Goal: Task Accomplishment & Management: Manage account settings

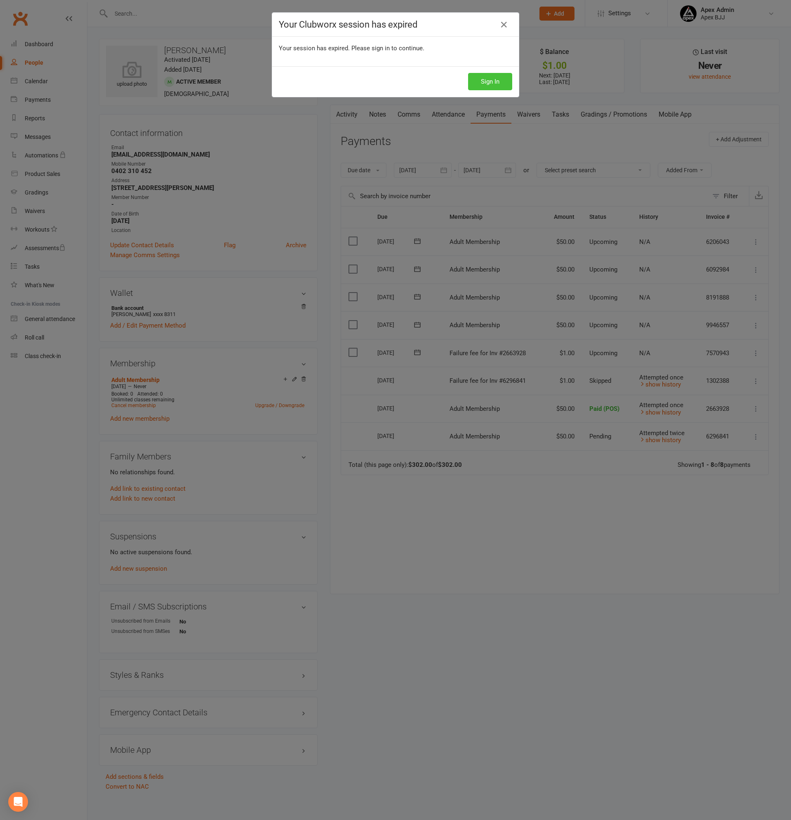
click at [479, 81] on button "Sign In" at bounding box center [490, 81] width 44 height 17
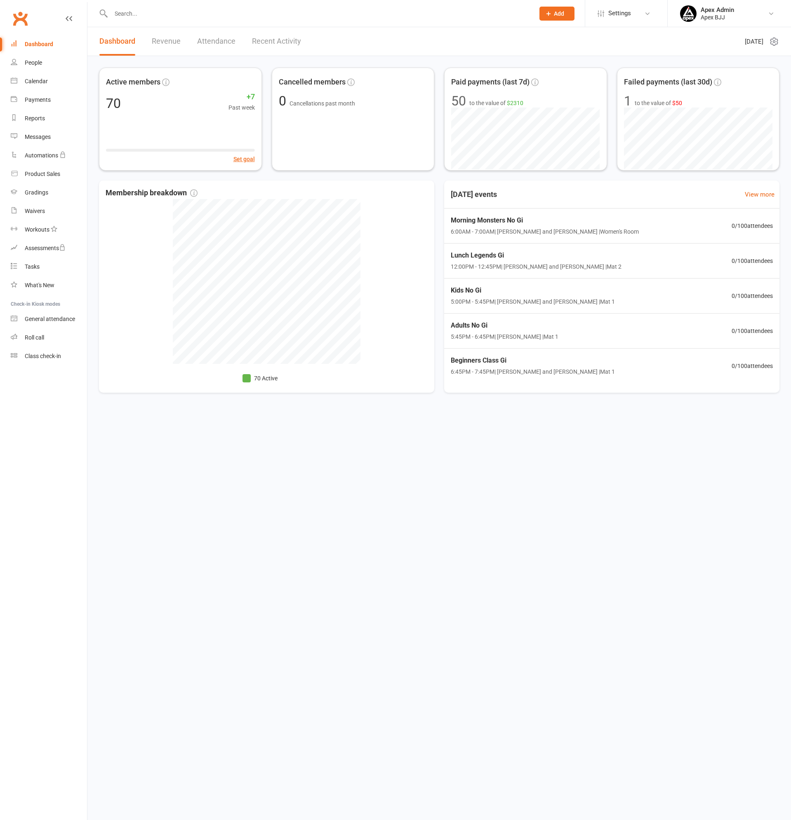
click at [161, 14] on input "text" at bounding box center [318, 14] width 420 height 12
type input "dominic"
click at [162, 37] on div "[PERSON_NAME]" at bounding box center [141, 37] width 46 height 12
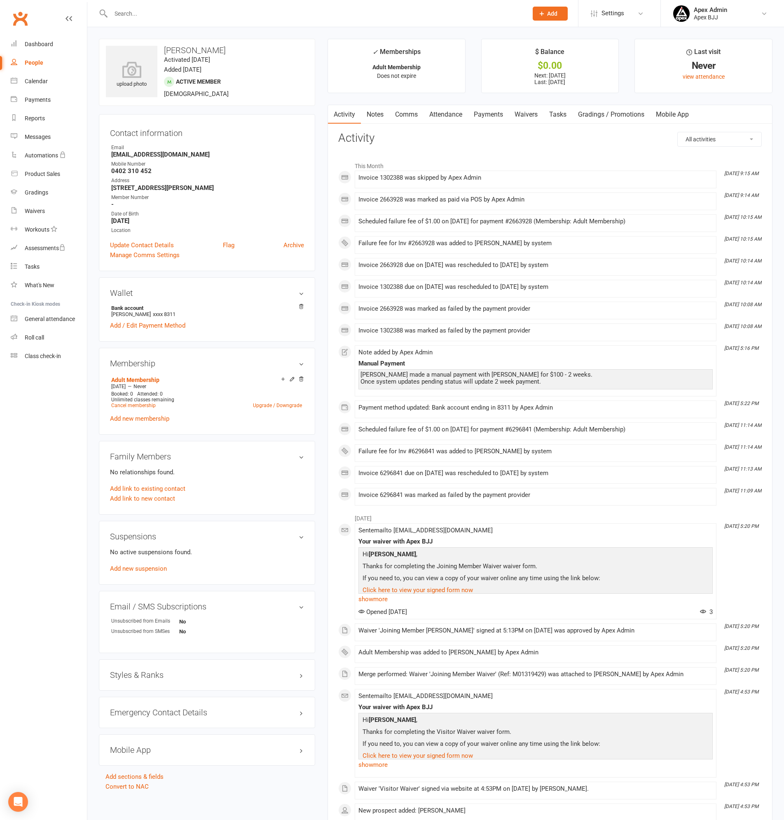
click at [487, 112] on link "Payments" at bounding box center [488, 114] width 41 height 19
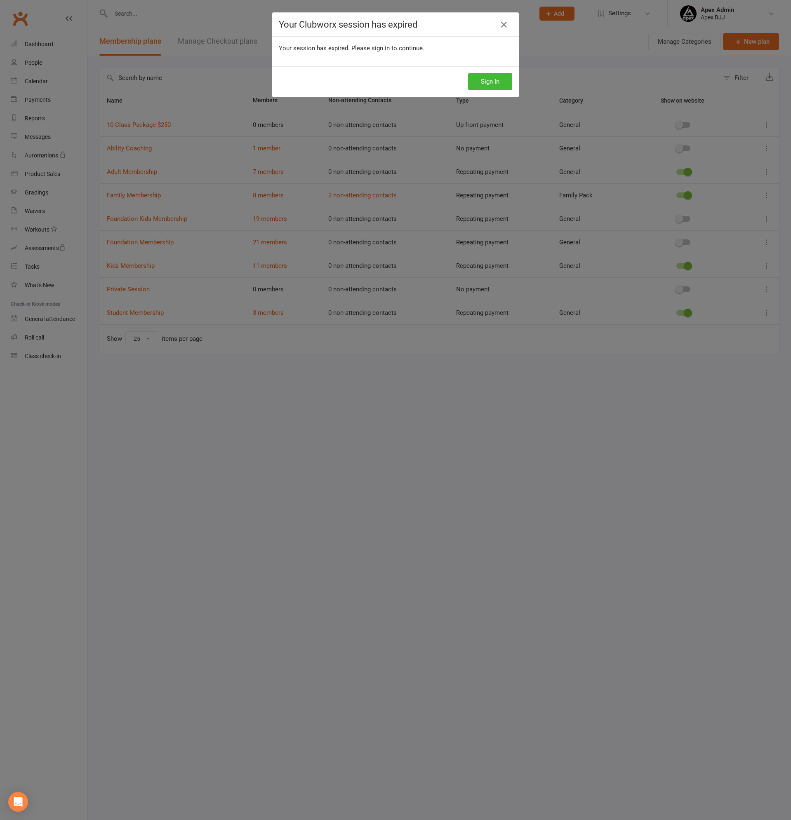
select select "25"
click at [492, 78] on button "Sign In" at bounding box center [490, 81] width 44 height 17
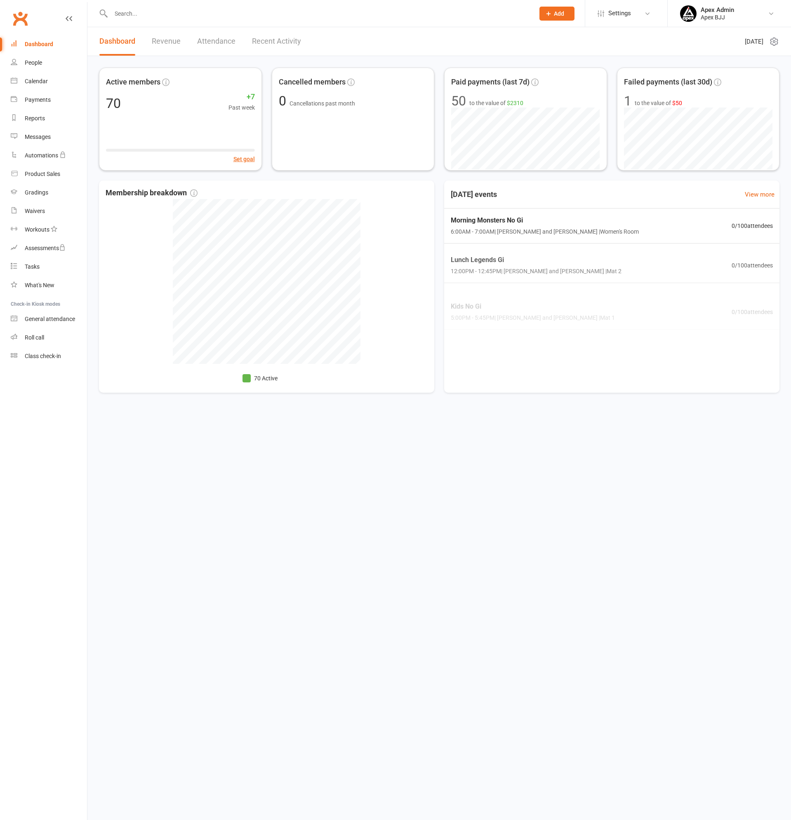
click at [148, 19] on input "text" at bounding box center [318, 14] width 420 height 12
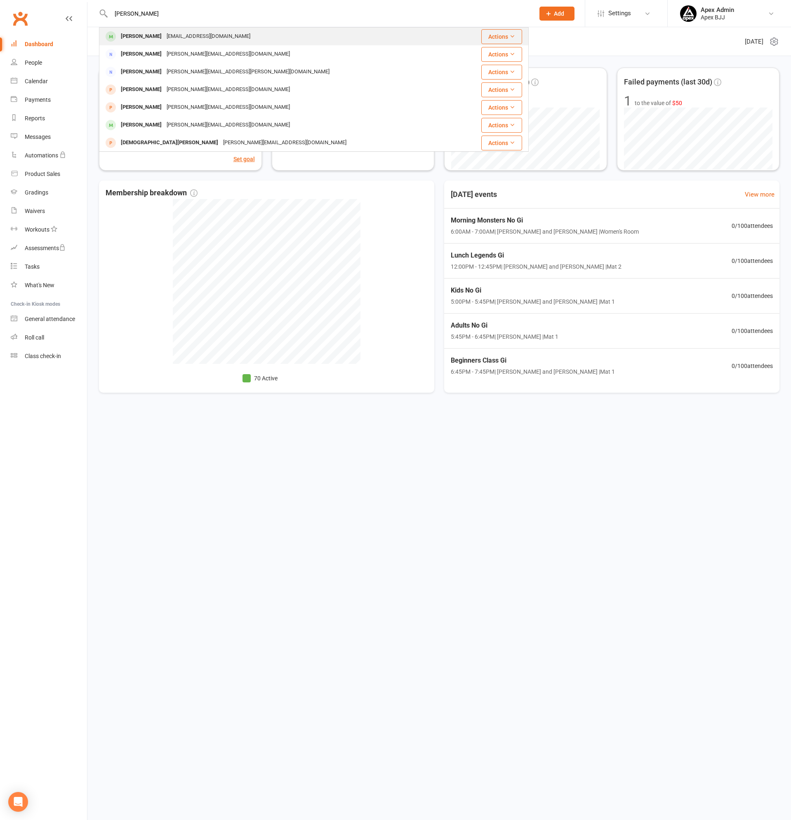
type input "[PERSON_NAME]"
click at [164, 35] on div "[EMAIL_ADDRESS][DOMAIN_NAME]" at bounding box center [208, 37] width 89 height 12
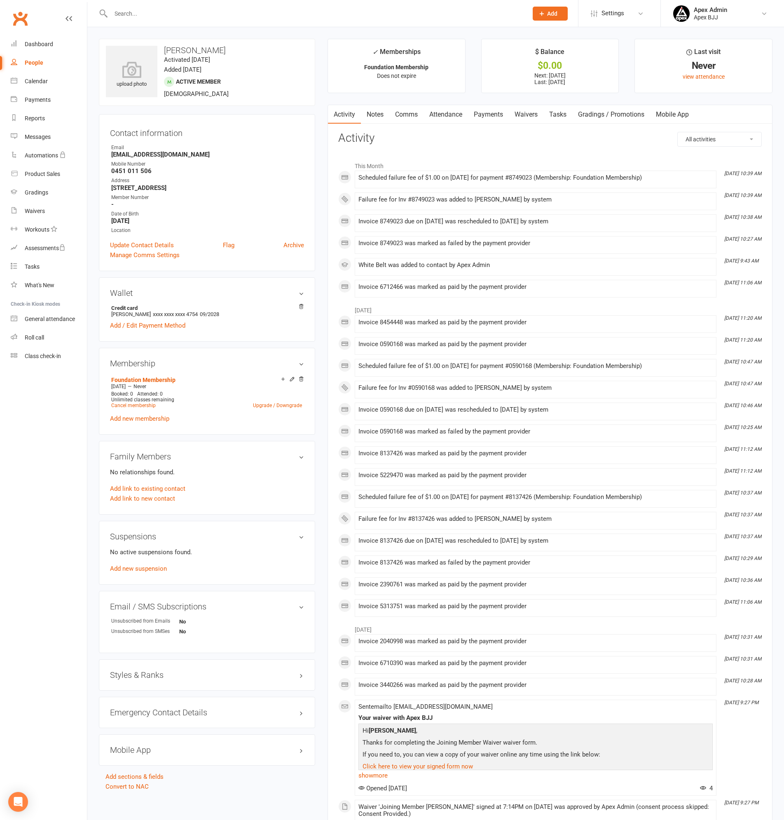
drag, startPoint x: 489, startPoint y: 111, endPoint x: 559, endPoint y: 193, distance: 108.2
click at [490, 111] on link "Payments" at bounding box center [488, 114] width 41 height 19
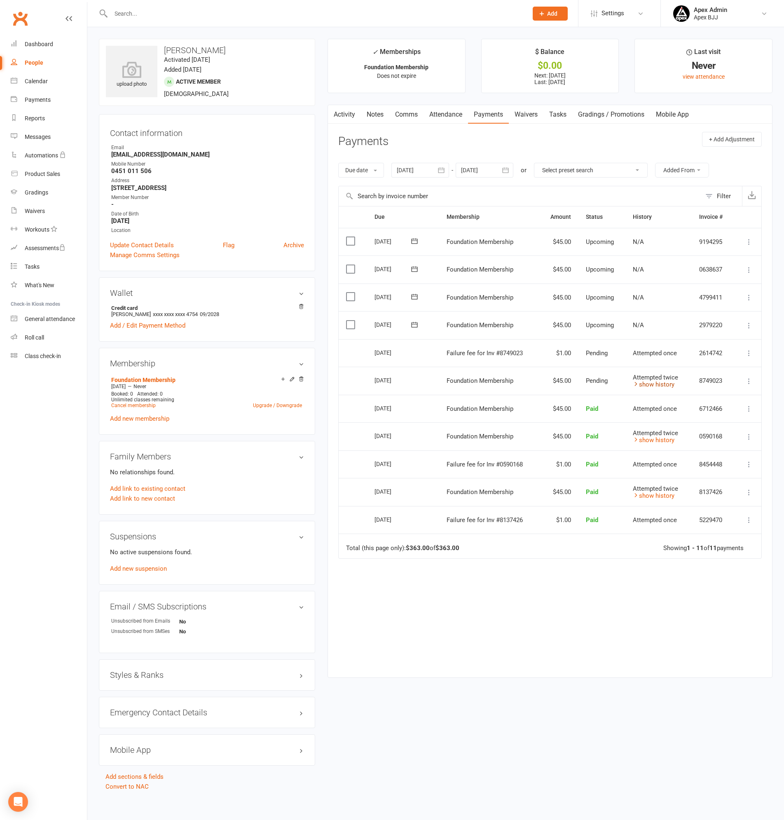
click at [659, 382] on link "show history" at bounding box center [654, 384] width 42 height 7
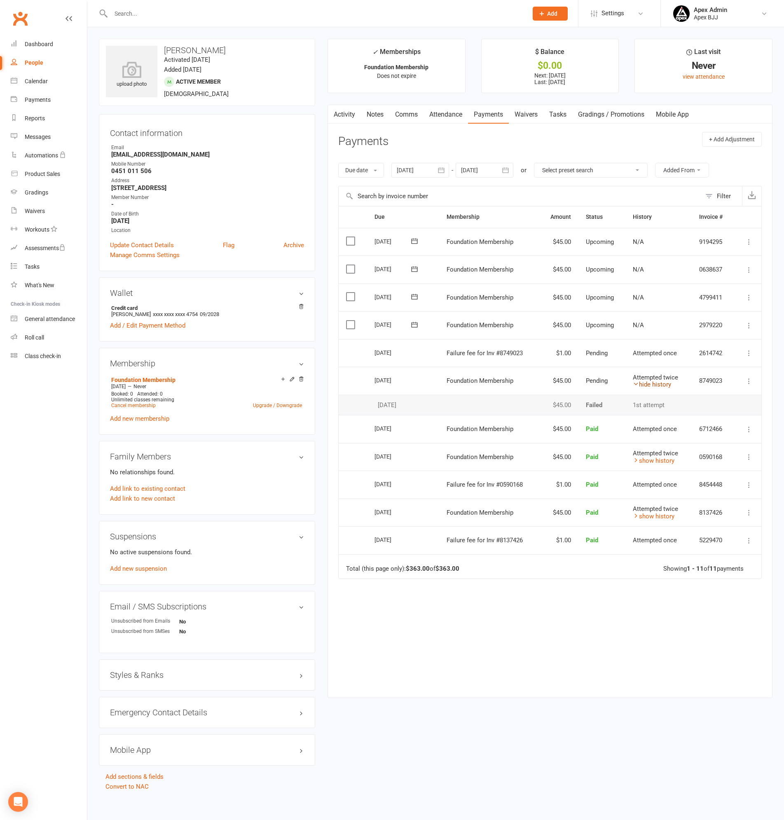
click at [659, 382] on link "hide history" at bounding box center [652, 384] width 38 height 7
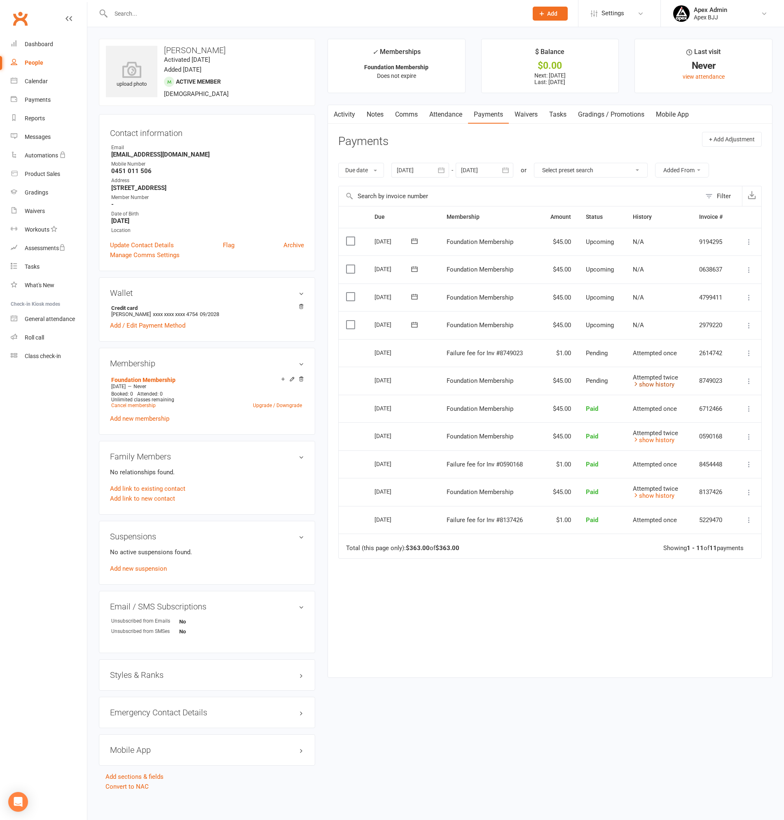
click at [659, 383] on link "show history" at bounding box center [654, 384] width 42 height 7
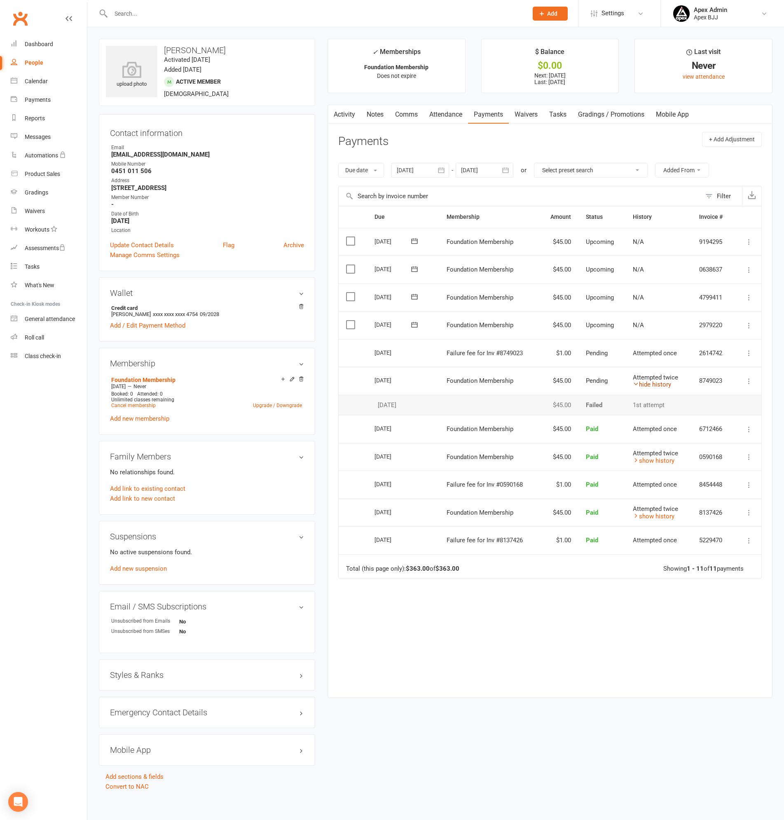
click at [659, 383] on link "hide history" at bounding box center [652, 384] width 38 height 7
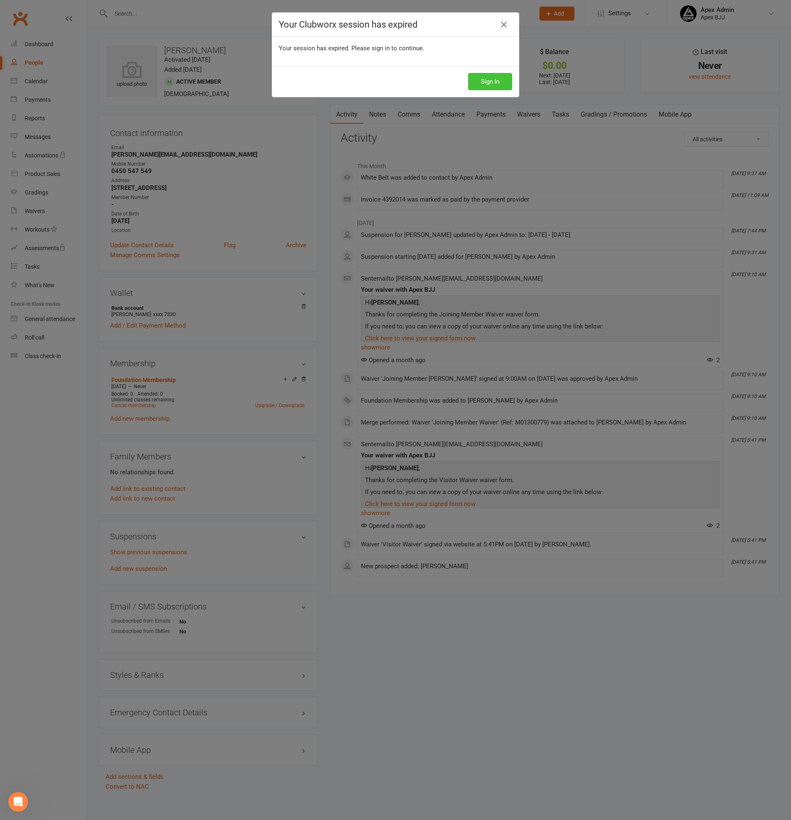
click at [486, 79] on button "Sign In" at bounding box center [490, 81] width 44 height 17
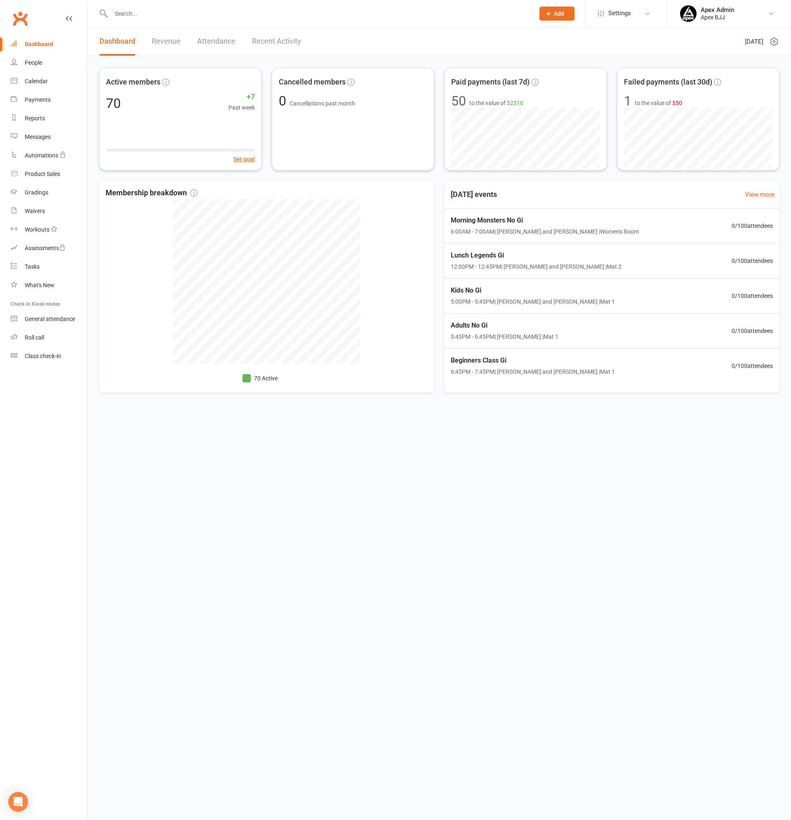
click at [171, 16] on input "text" at bounding box center [318, 14] width 420 height 12
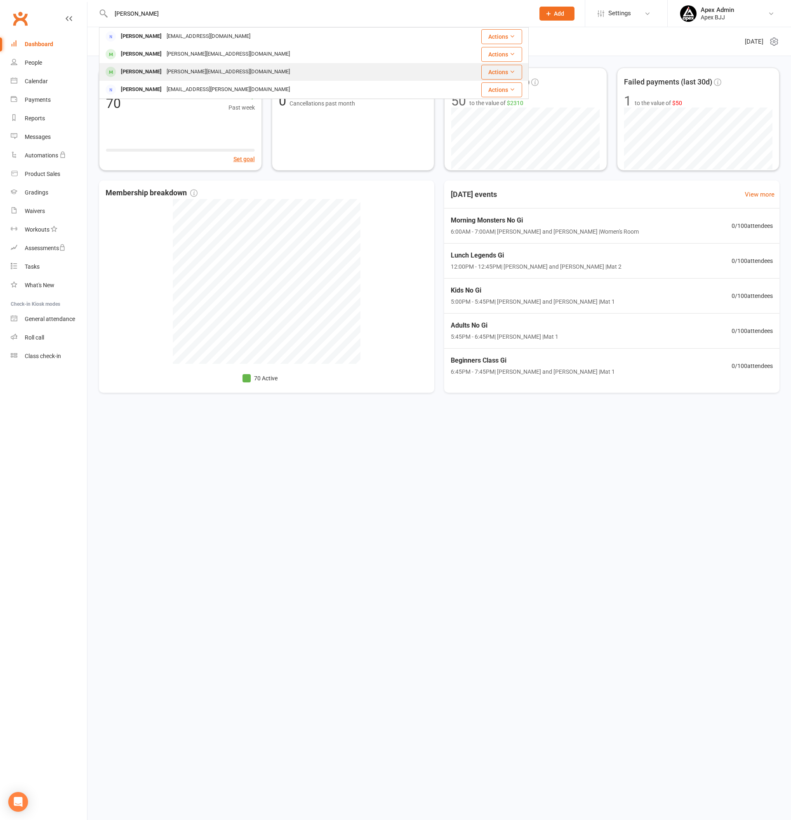
type input "david"
click at [161, 68] on div "[PERSON_NAME]" at bounding box center [141, 72] width 46 height 12
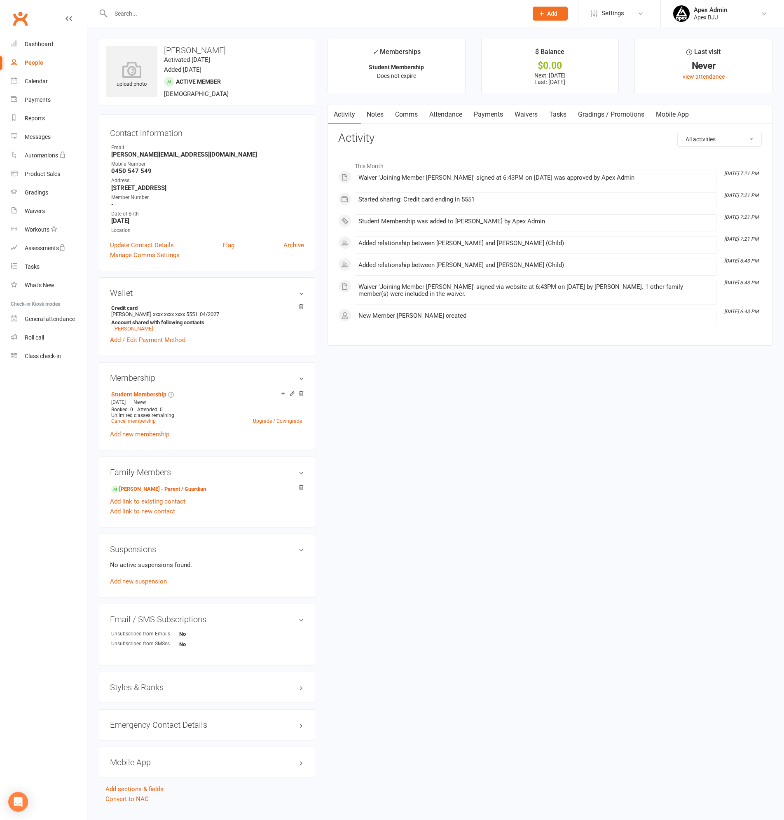
click at [490, 112] on link "Payments" at bounding box center [488, 114] width 41 height 19
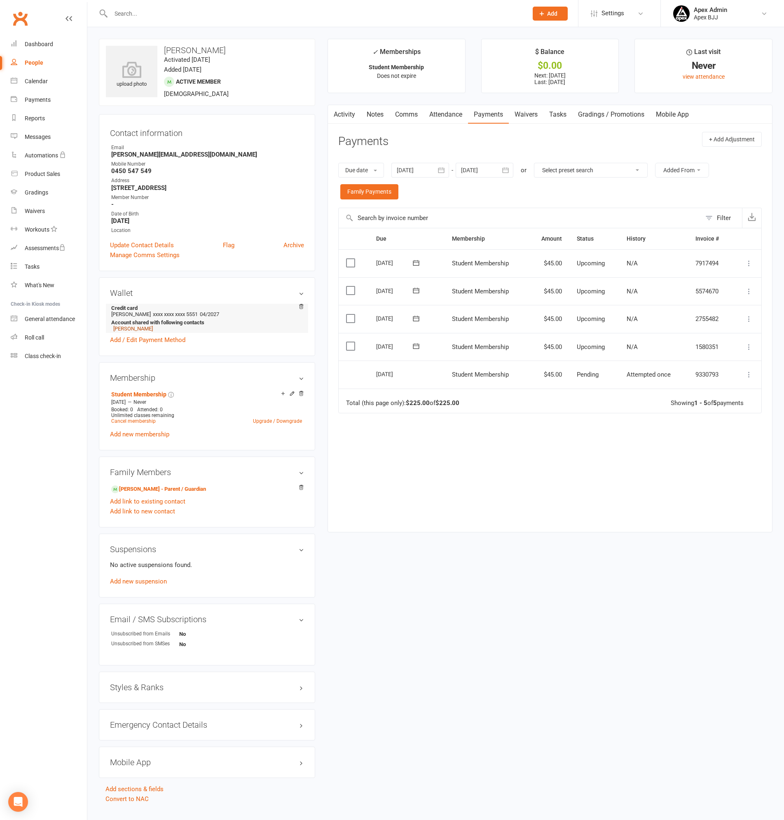
click at [138, 329] on link "David Mekdessi" at bounding box center [133, 329] width 40 height 6
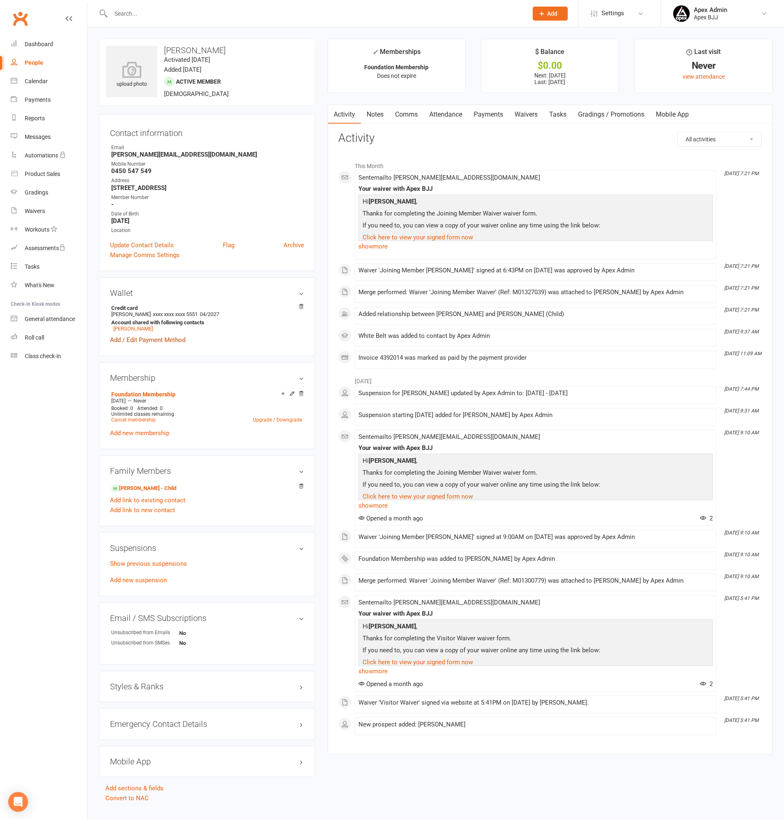
click at [145, 338] on link "Add / Edit Payment Method" at bounding box center [147, 340] width 75 height 10
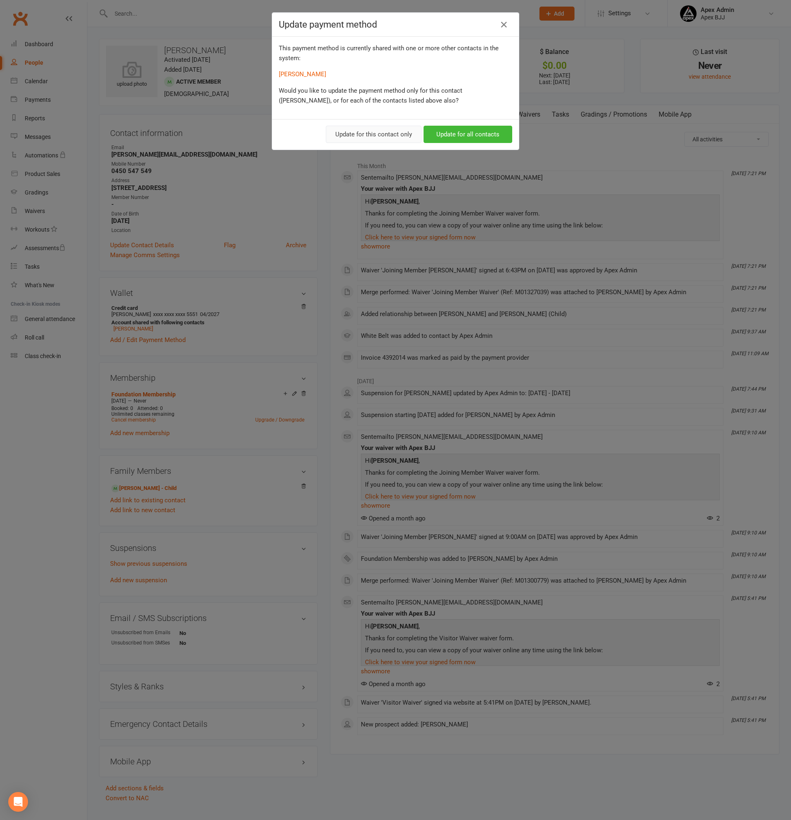
click at [374, 135] on button "Update for this contact only" at bounding box center [374, 134] width 96 height 17
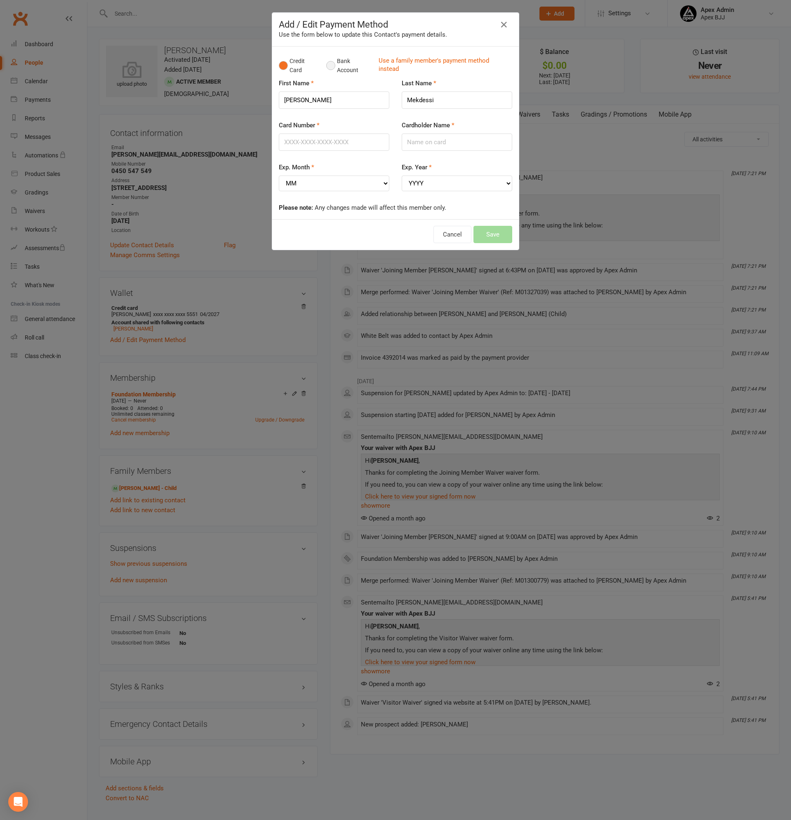
click at [330, 67] on button "Bank Account" at bounding box center [349, 65] width 46 height 25
drag, startPoint x: 306, startPoint y: 99, endPoint x: 284, endPoint y: 97, distance: 22.7
click at [285, 97] on input "David" at bounding box center [337, 100] width 104 height 17
drag, startPoint x: 324, startPoint y: 96, endPoint x: 261, endPoint y: 97, distance: 63.1
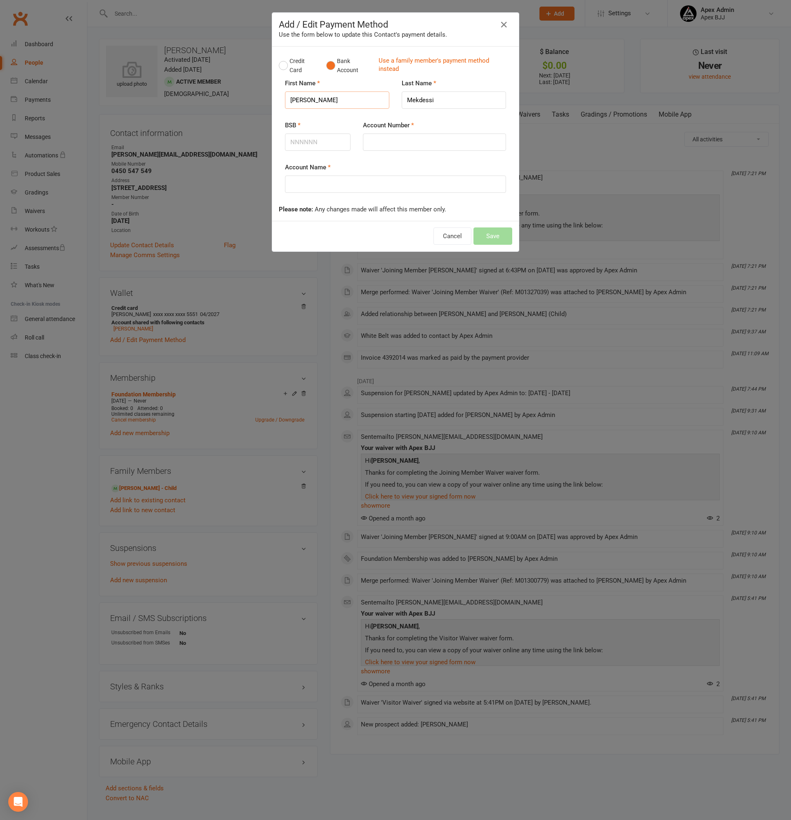
click at [279, 97] on div "First Name David" at bounding box center [337, 99] width 117 height 42
click at [298, 186] on input "Account Name" at bounding box center [395, 184] width 221 height 17
paste input "David"
drag, startPoint x: 429, startPoint y: 100, endPoint x: 385, endPoint y: 101, distance: 44.1
click at [385, 78] on div "First Name David Last Name Mekdessi" at bounding box center [395, 78] width 233 height 0
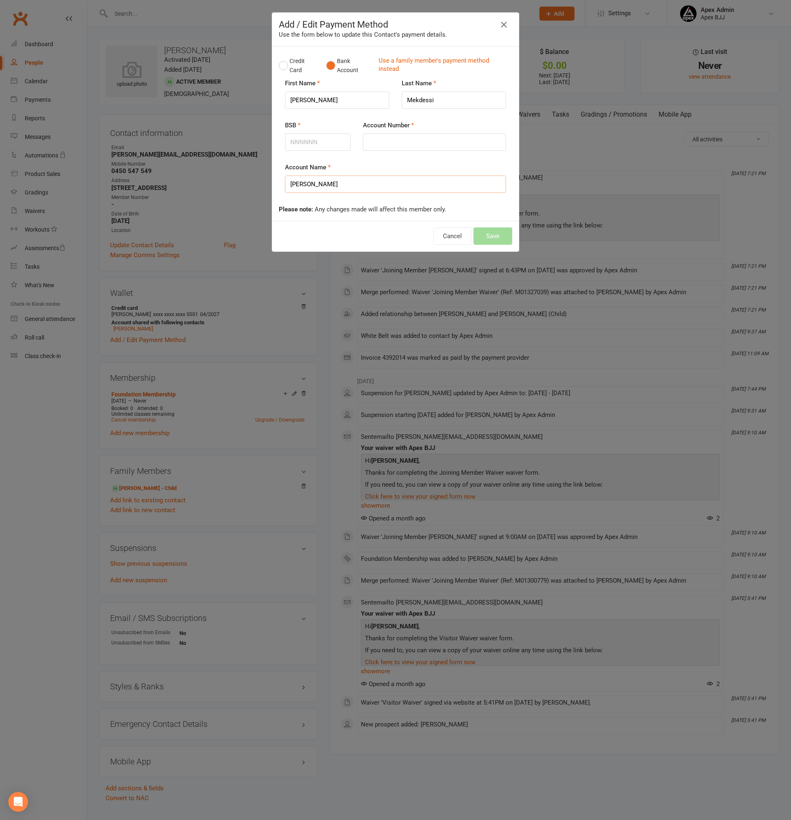
click at [369, 183] on input "David" at bounding box center [395, 184] width 221 height 17
paste input "Mekdessi"
type input "David Mekdessi"
click at [317, 138] on input "BSB" at bounding box center [318, 142] width 66 height 17
paste input "112879"
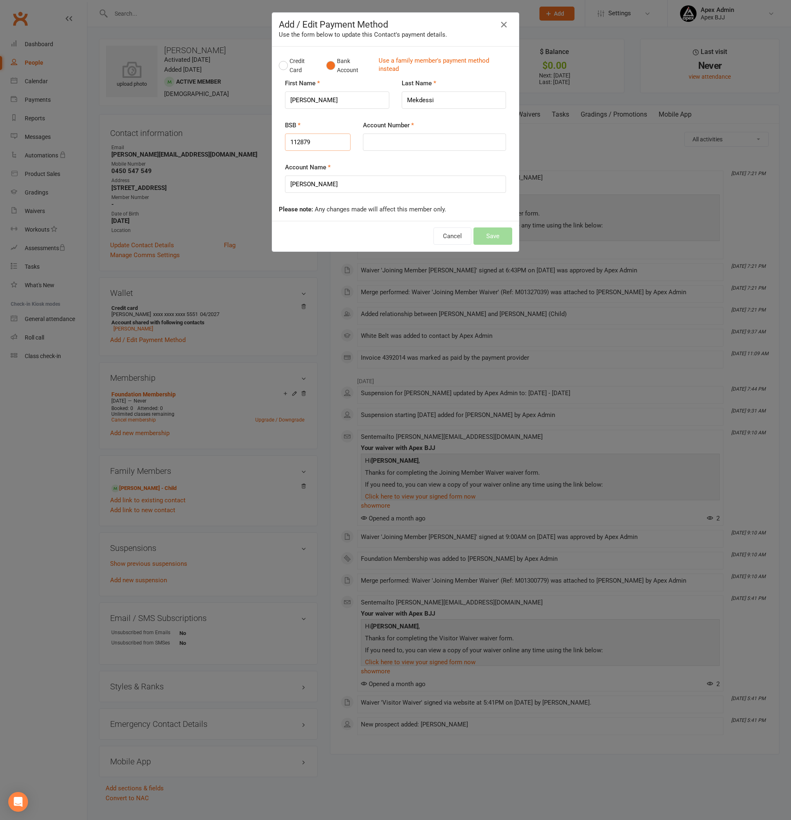
type input "112879"
click at [369, 143] on input "Account Number" at bounding box center [434, 142] width 143 height 17
paste input "459067330"
type input "459067330"
click at [490, 235] on button "Save" at bounding box center [492, 236] width 39 height 17
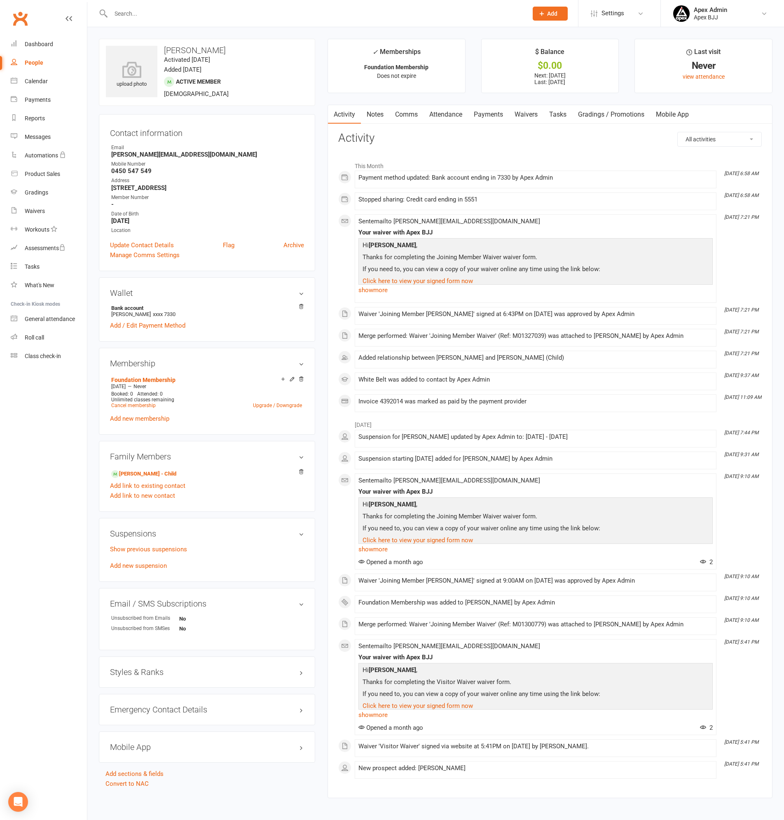
click at [490, 117] on link "Payments" at bounding box center [488, 114] width 41 height 19
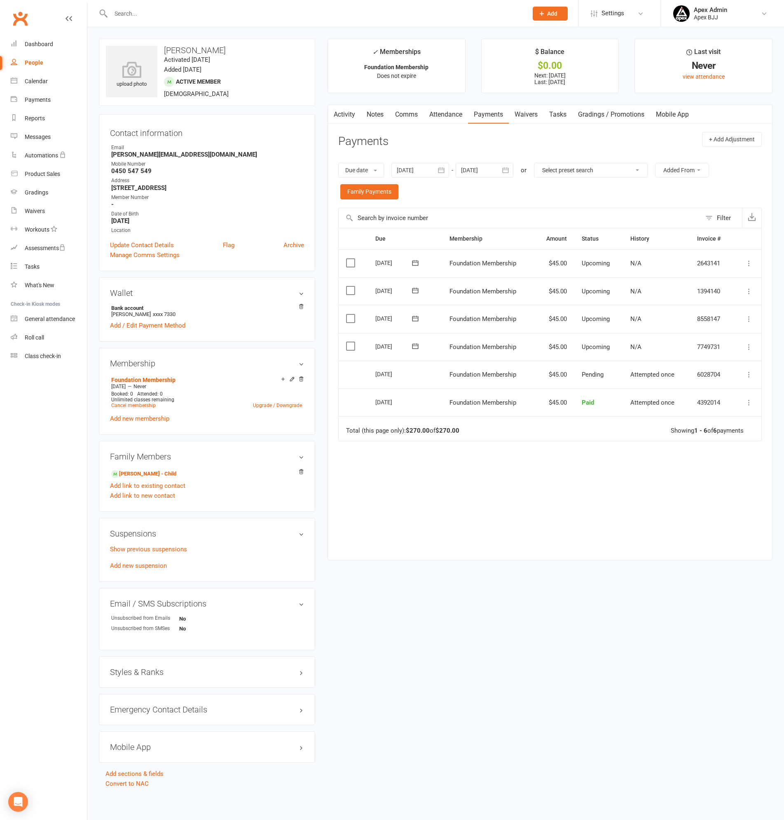
click at [217, 11] on input "text" at bounding box center [315, 14] width 414 height 12
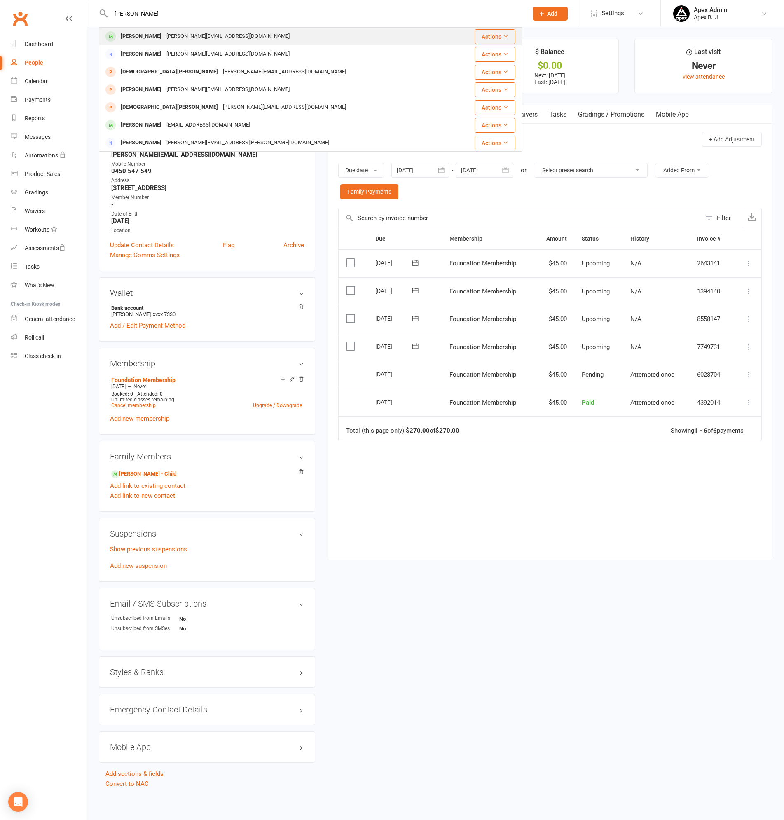
type input "christopher"
click at [205, 34] on div "[PERSON_NAME][EMAIL_ADDRESS][DOMAIN_NAME]" at bounding box center [228, 37] width 128 height 12
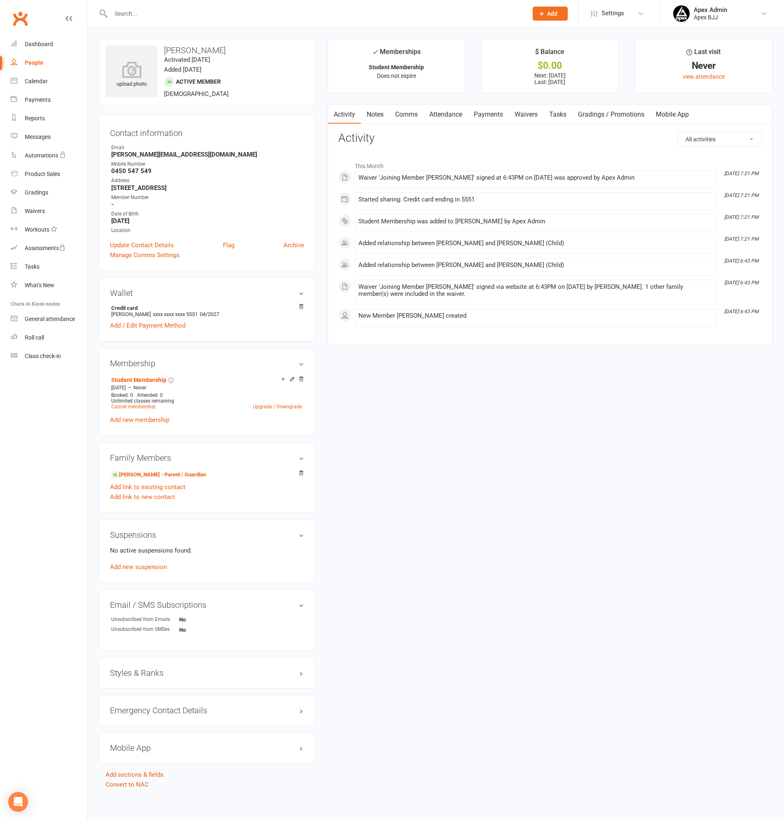
click at [492, 111] on link "Payments" at bounding box center [488, 114] width 41 height 19
